Goal: Information Seeking & Learning: Learn about a topic

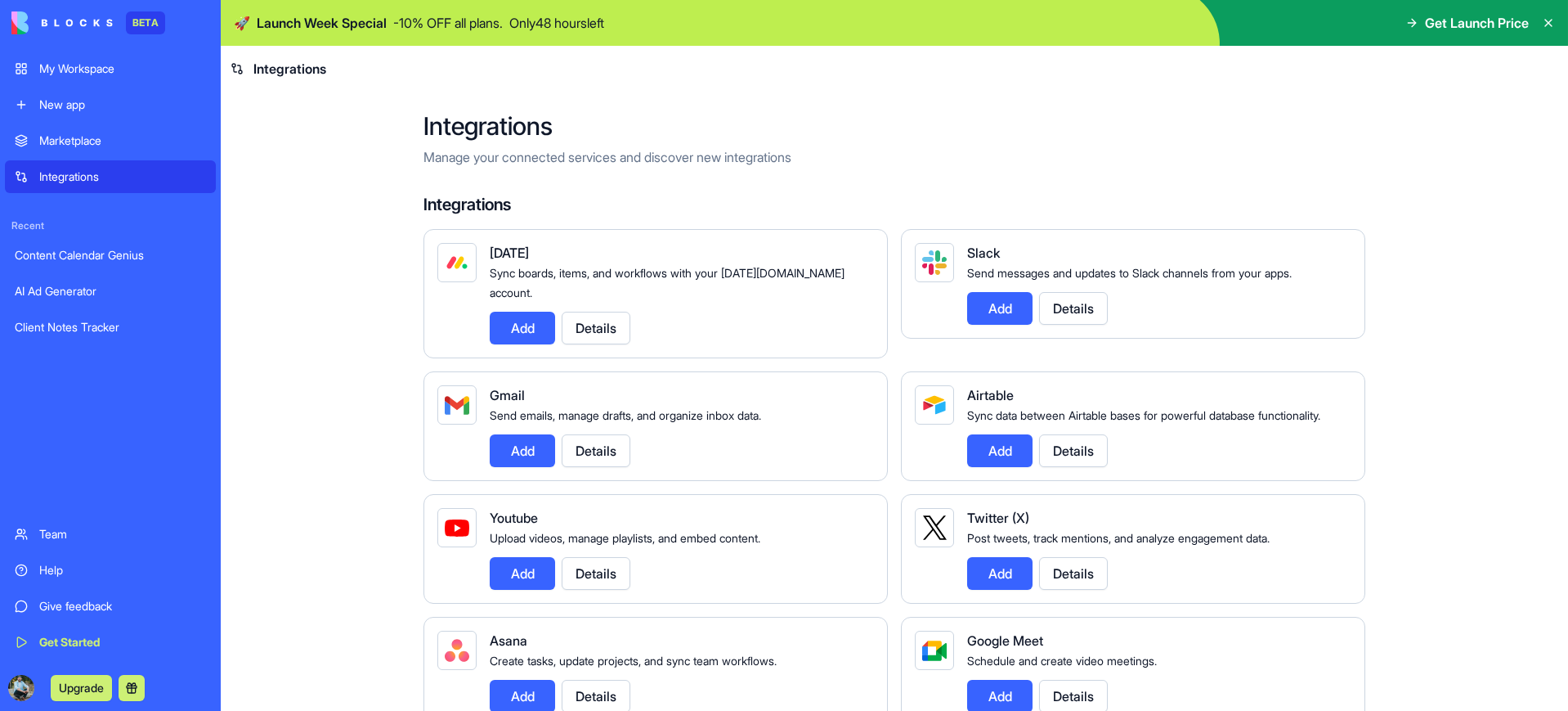
click at [105, 70] on div "My Workspace" at bounding box center [123, 68] width 167 height 16
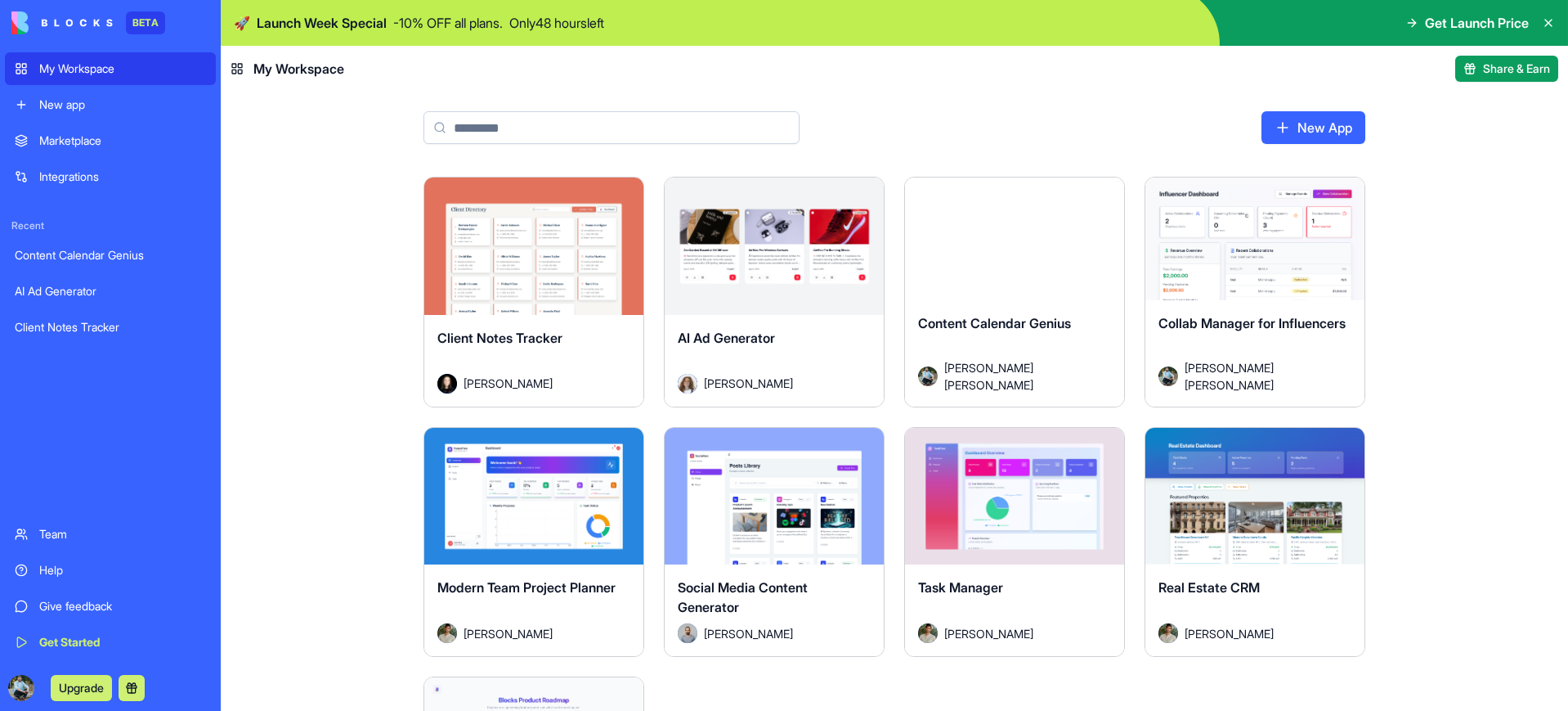
click at [1409, 27] on icon at bounding box center [1412, 23] width 13 height 13
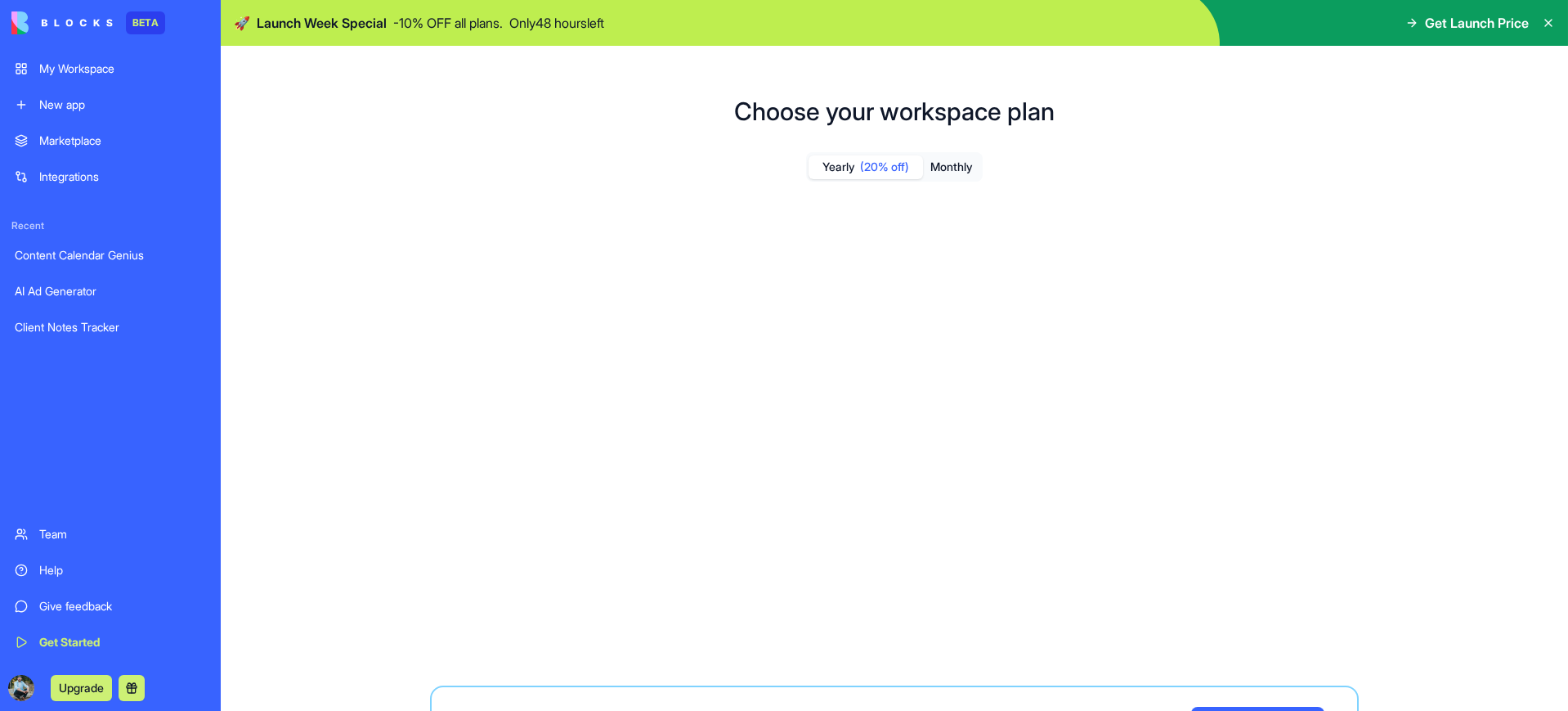
click at [1426, 23] on span "Get Launch Price" at bounding box center [1477, 23] width 104 height 20
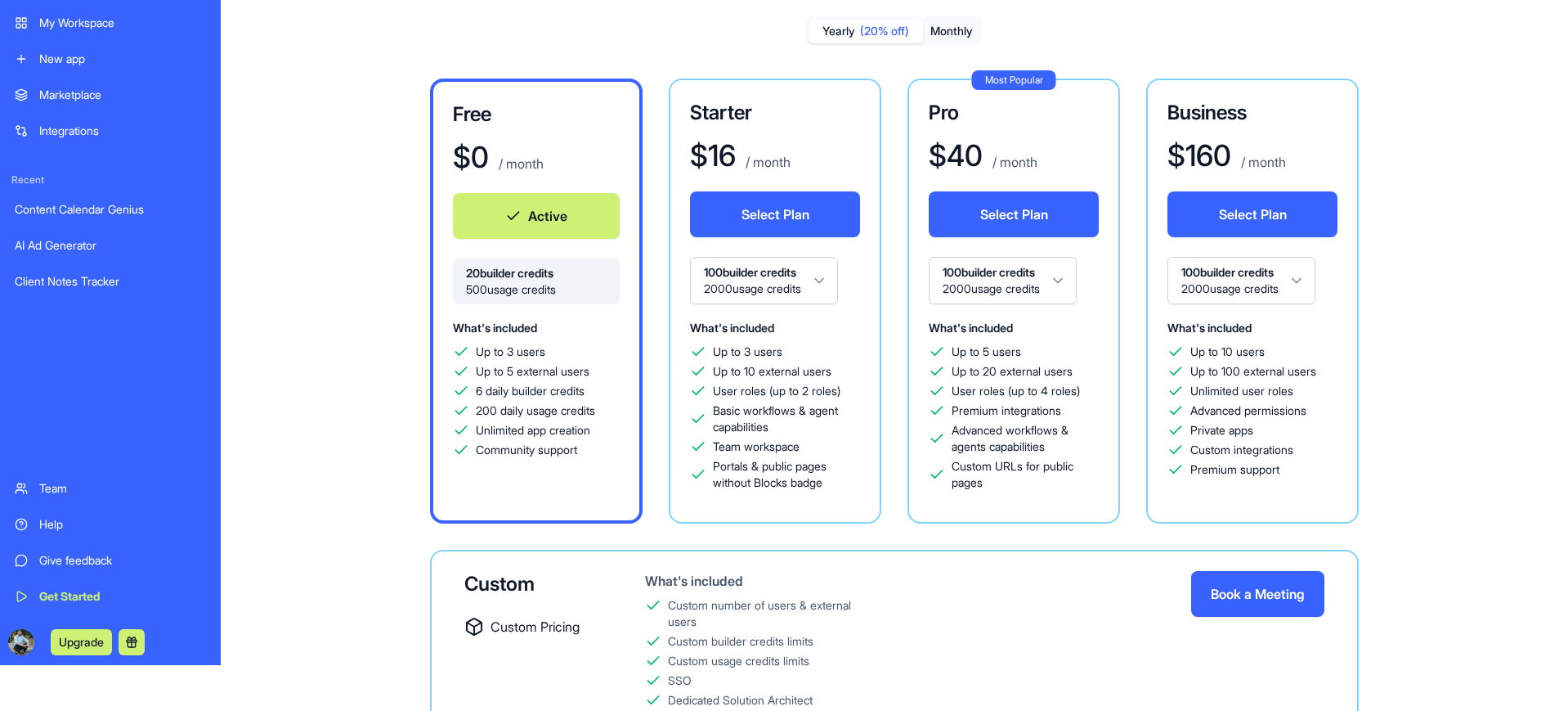
scroll to position [15, 0]
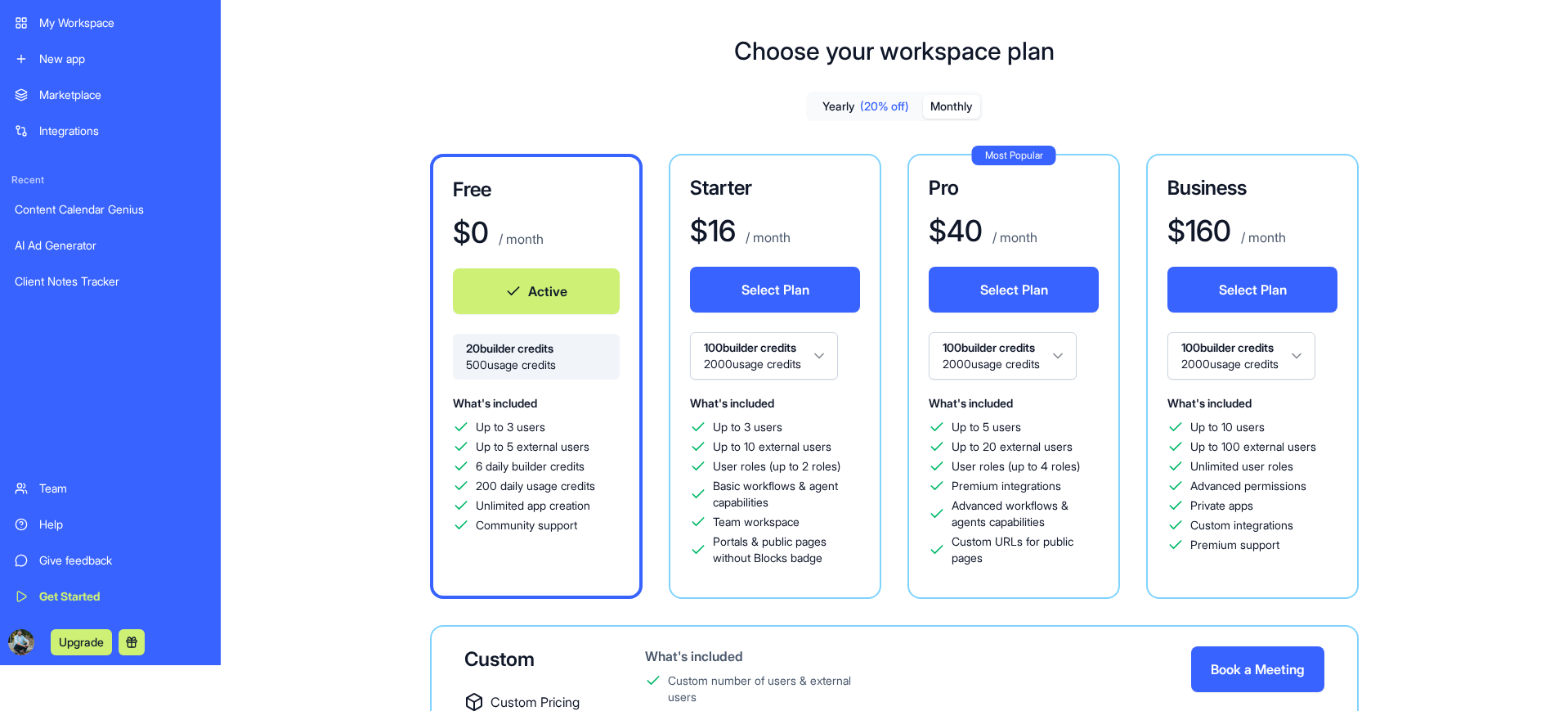
click at [956, 112] on button "Monthly" at bounding box center [951, 107] width 58 height 24
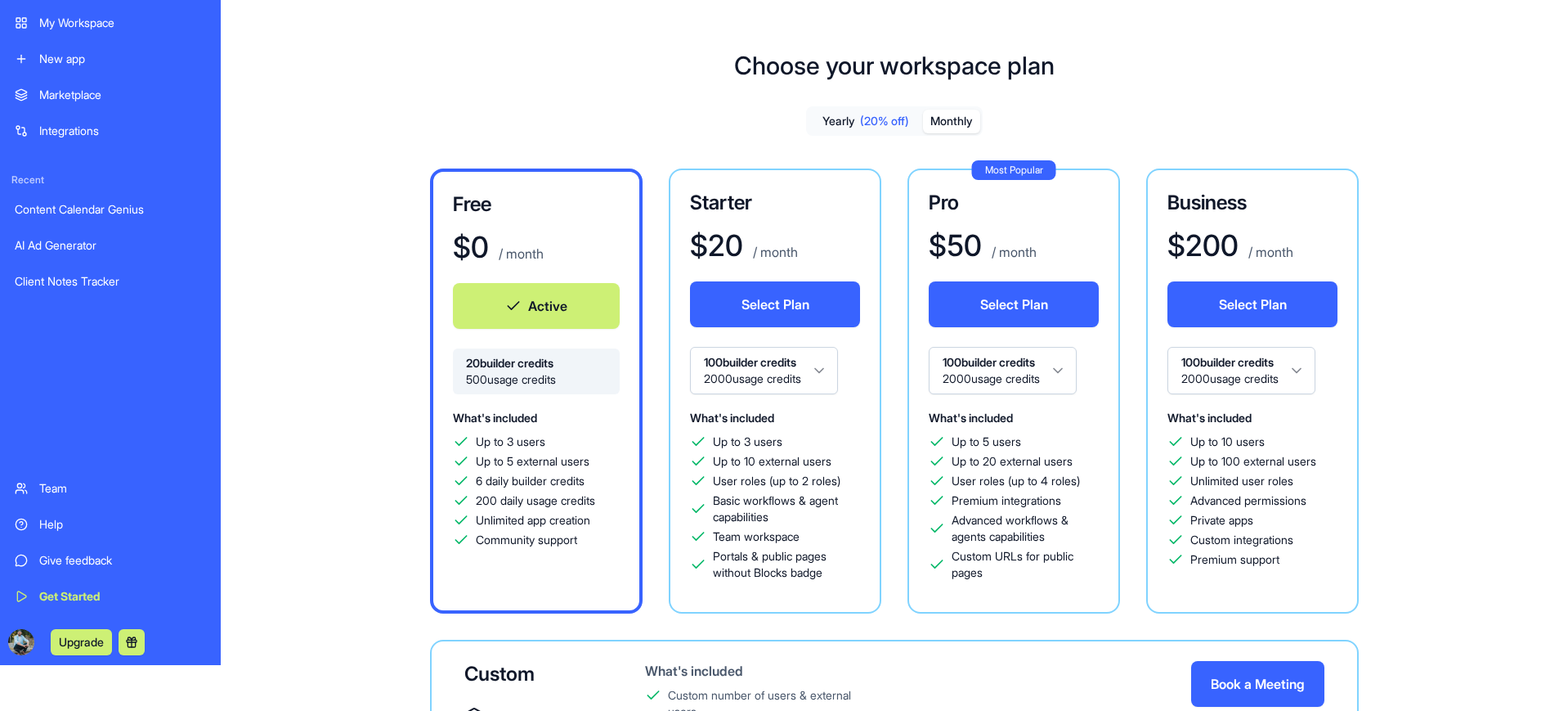
scroll to position [0, 0]
